Goal: Find specific page/section: Find specific page/section

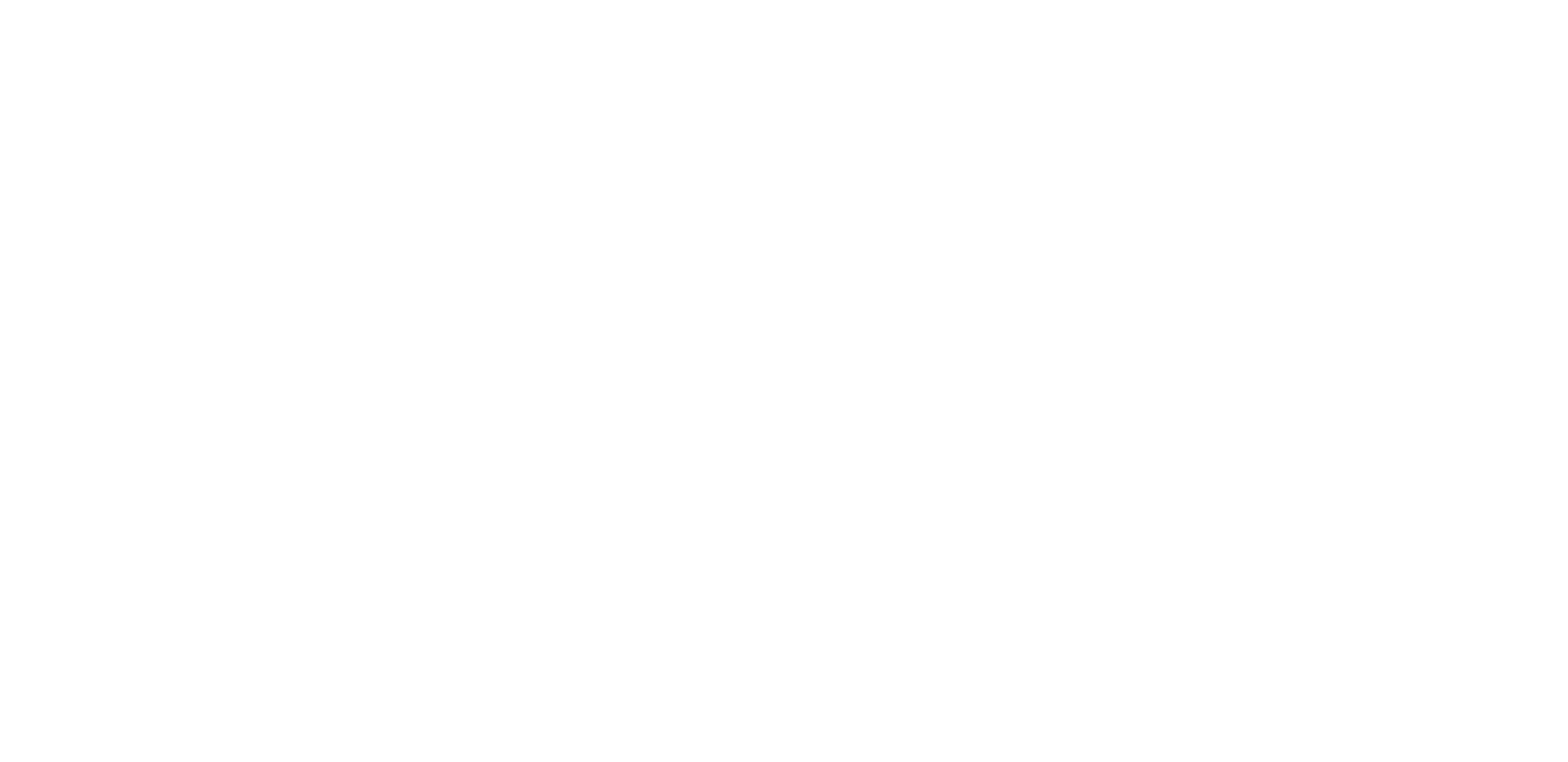
select select "*"
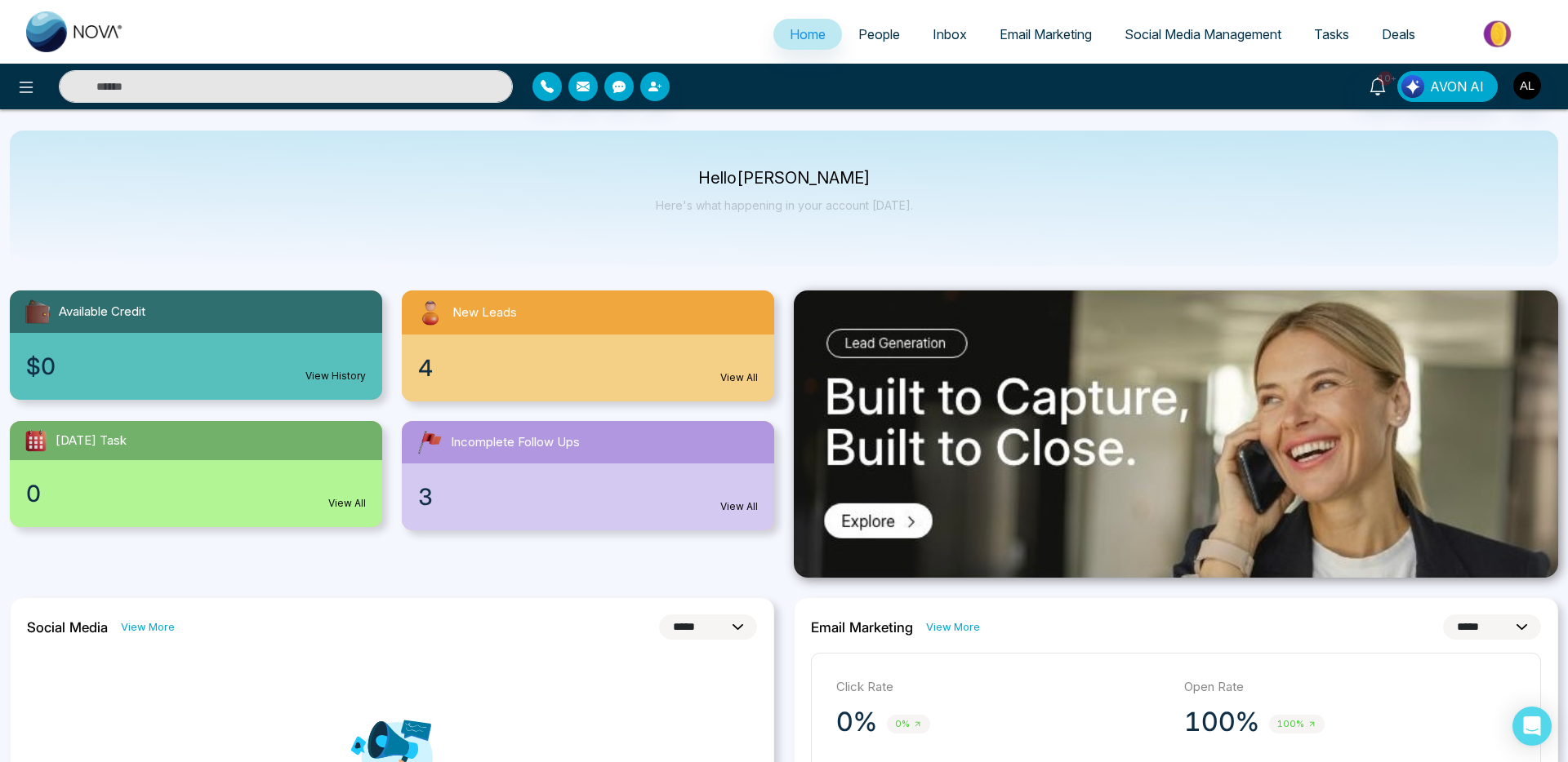
click at [1046, 36] on span "Email Marketing" at bounding box center [1046, 35] width 93 height 16
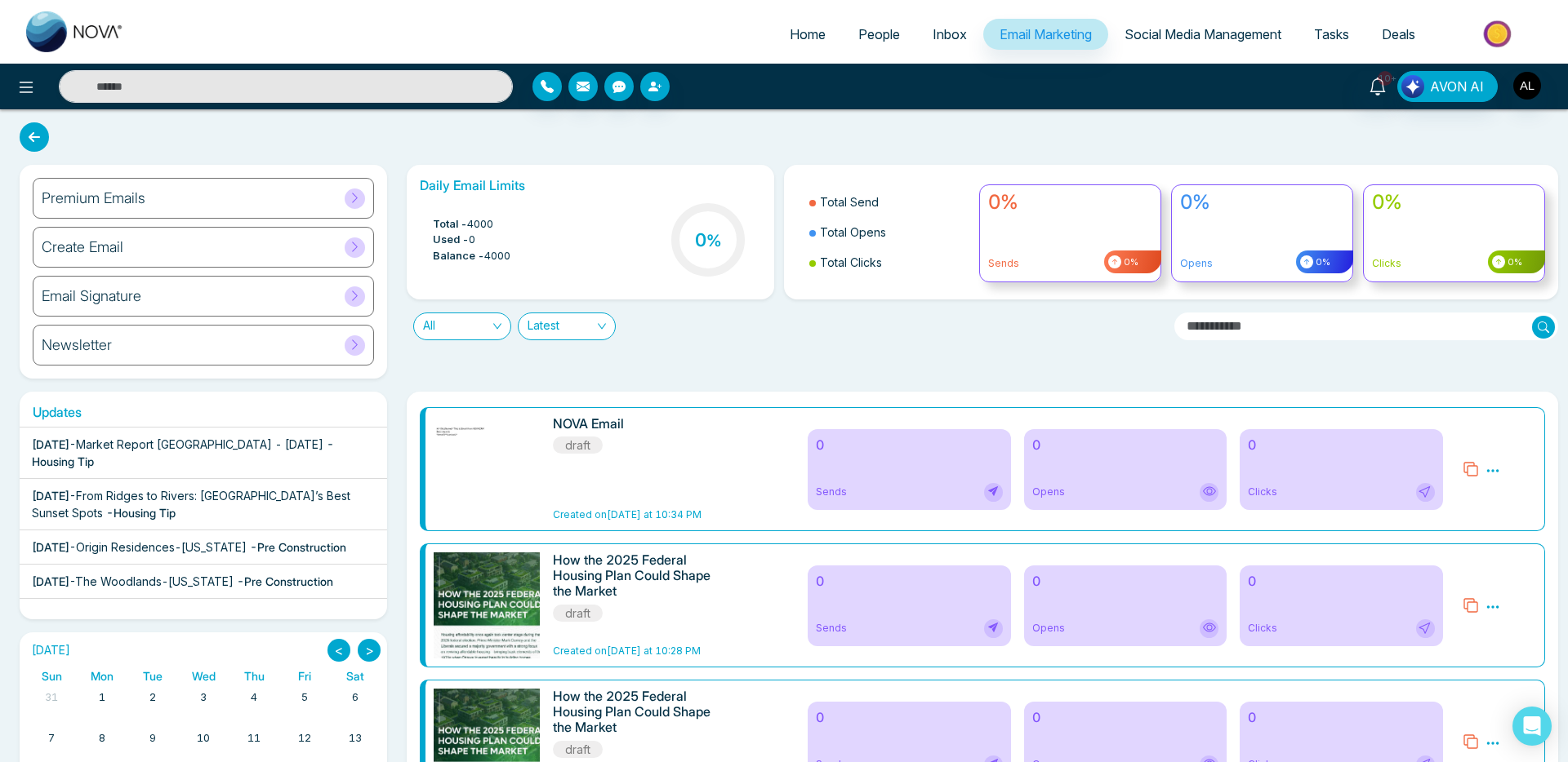
click at [804, 34] on span "Home" at bounding box center [807, 35] width 36 height 16
select select "*"
